Goal: Browse casually: Explore the website without a specific task or goal

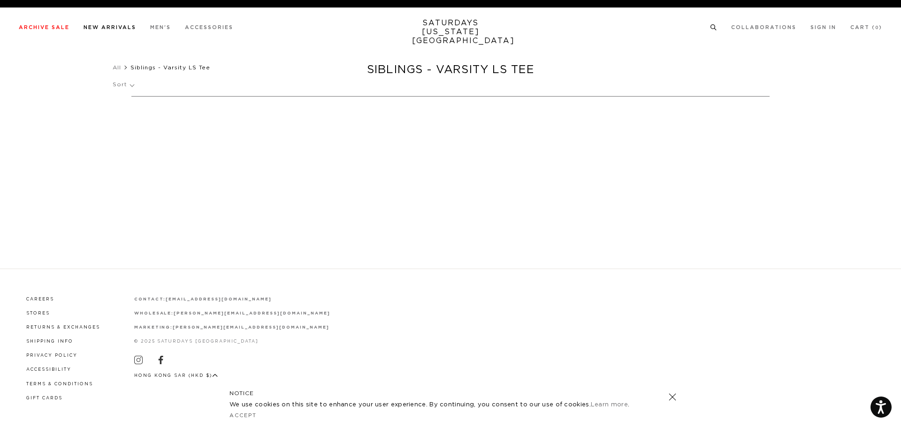
click at [102, 29] on link "New Arrivals" at bounding box center [109, 27] width 53 height 5
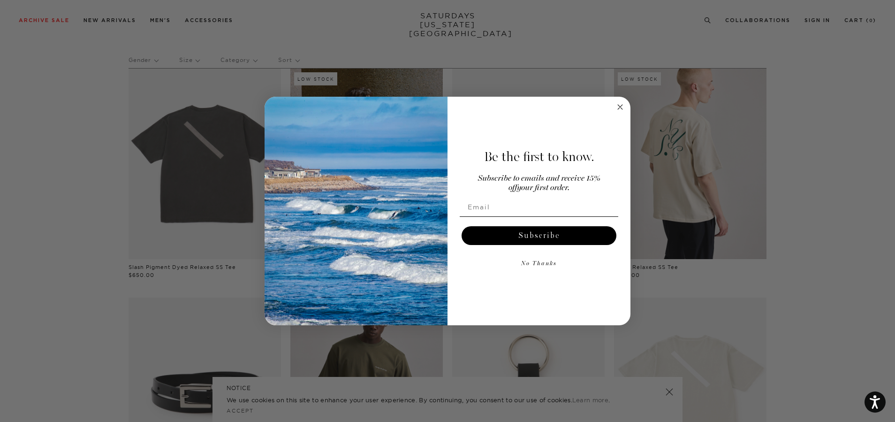
scroll to position [235, 0]
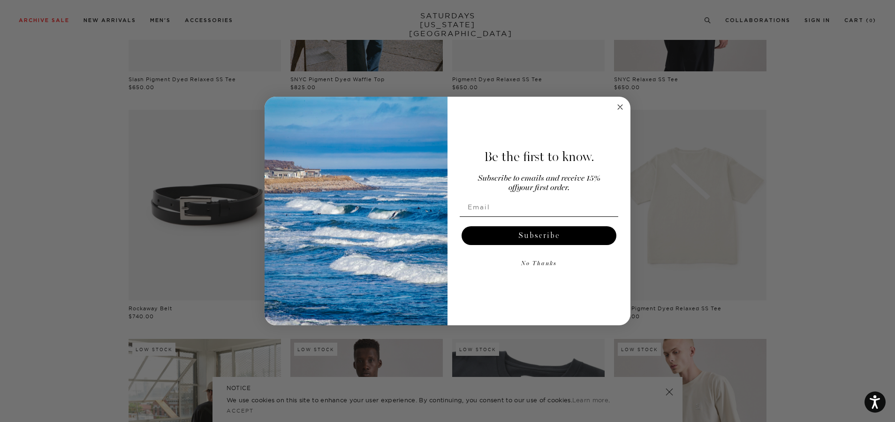
click at [623, 112] on circle "Close dialog" at bounding box center [620, 106] width 11 height 11
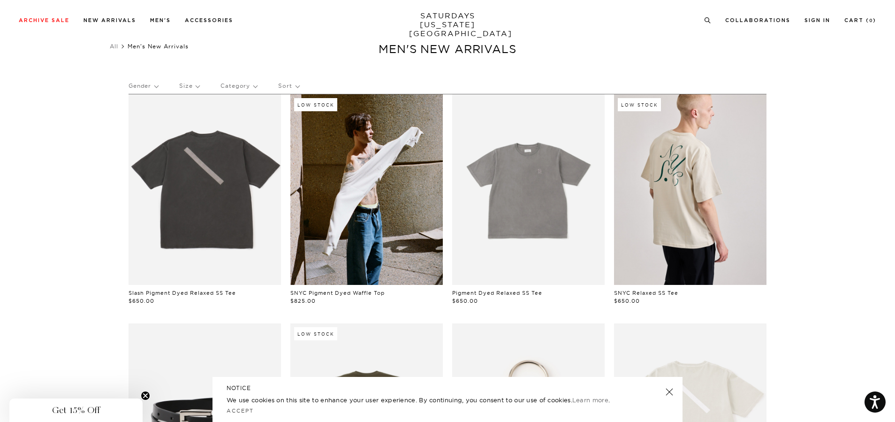
scroll to position [0, 0]
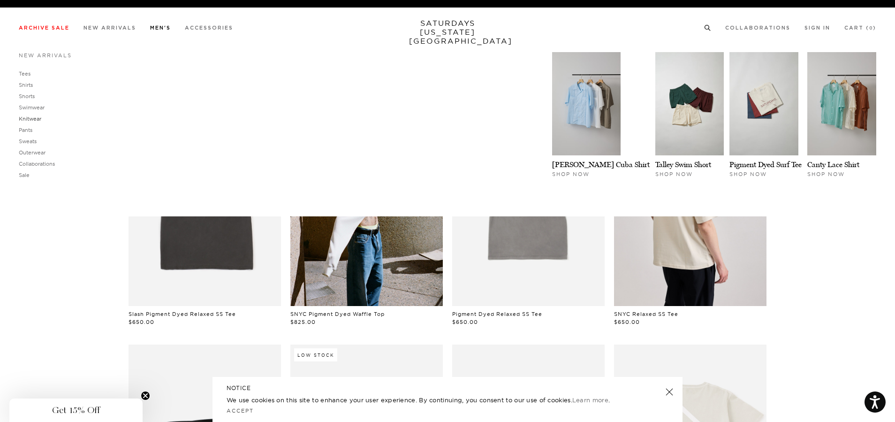
click at [39, 121] on link "Knitwear" at bounding box center [30, 118] width 23 height 7
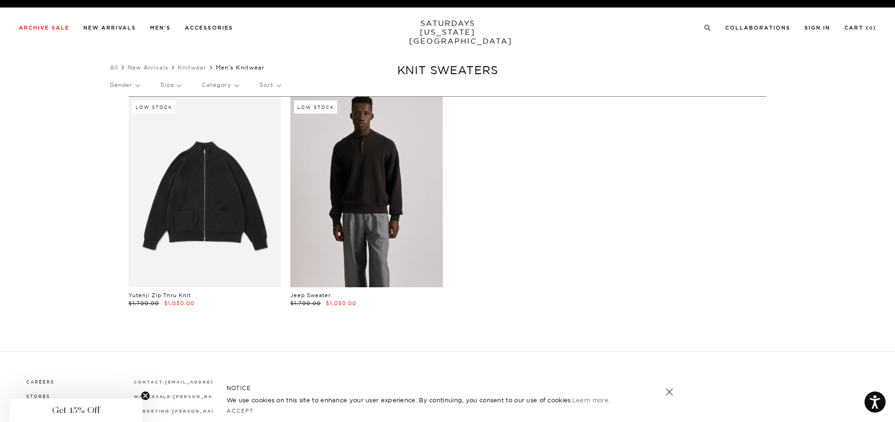
click at [369, 155] on link at bounding box center [366, 192] width 152 height 190
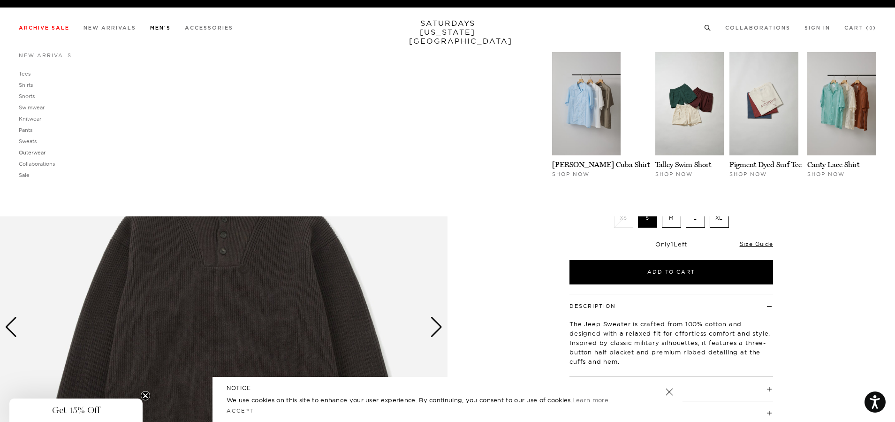
click at [39, 152] on link "Outerwear" at bounding box center [32, 152] width 27 height 7
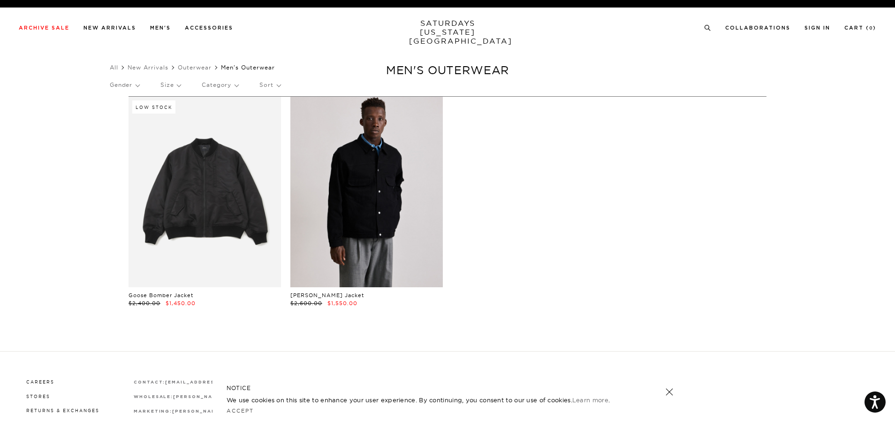
click at [366, 178] on link at bounding box center [366, 192] width 152 height 190
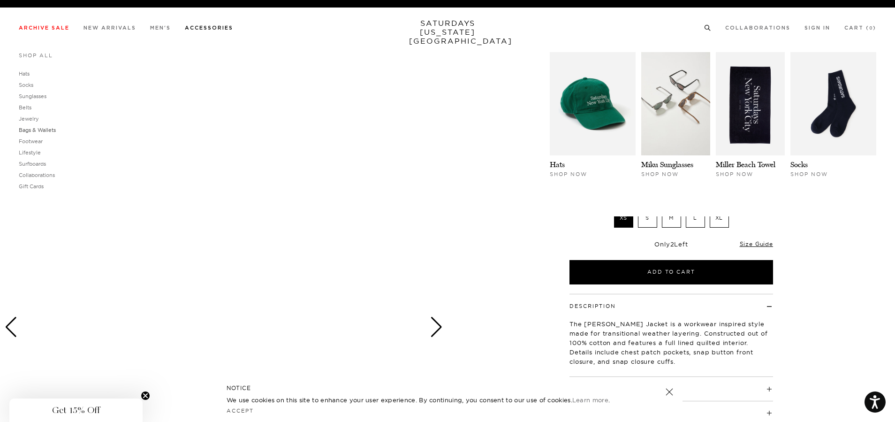
click at [34, 131] on link "Bags & Wallets" at bounding box center [37, 130] width 37 height 7
